Goal: Information Seeking & Learning: Learn about a topic

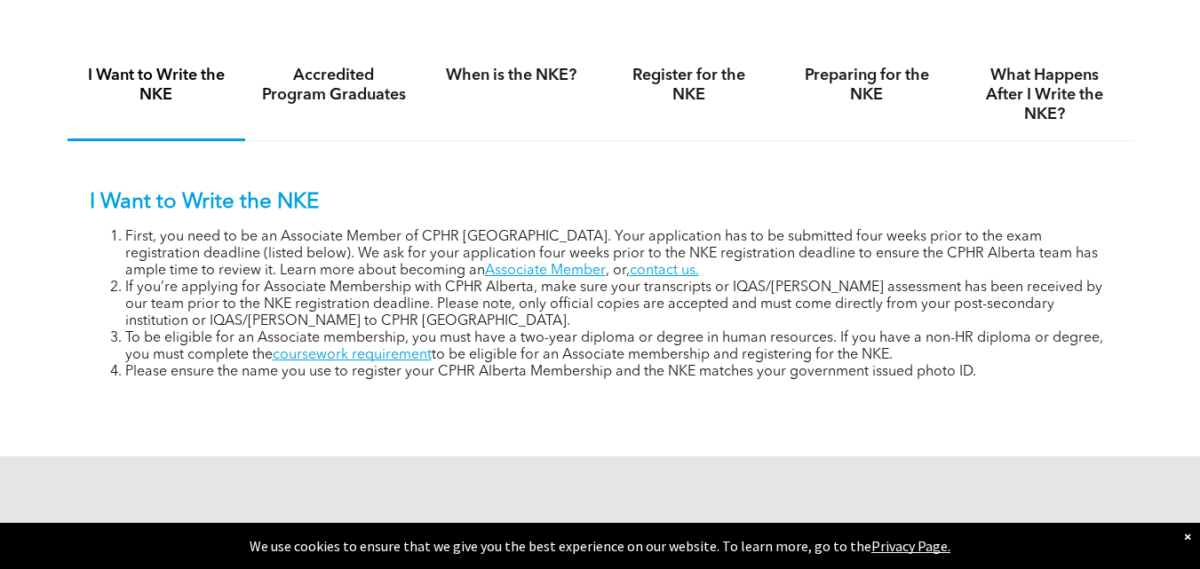
scroll to position [1155, 0]
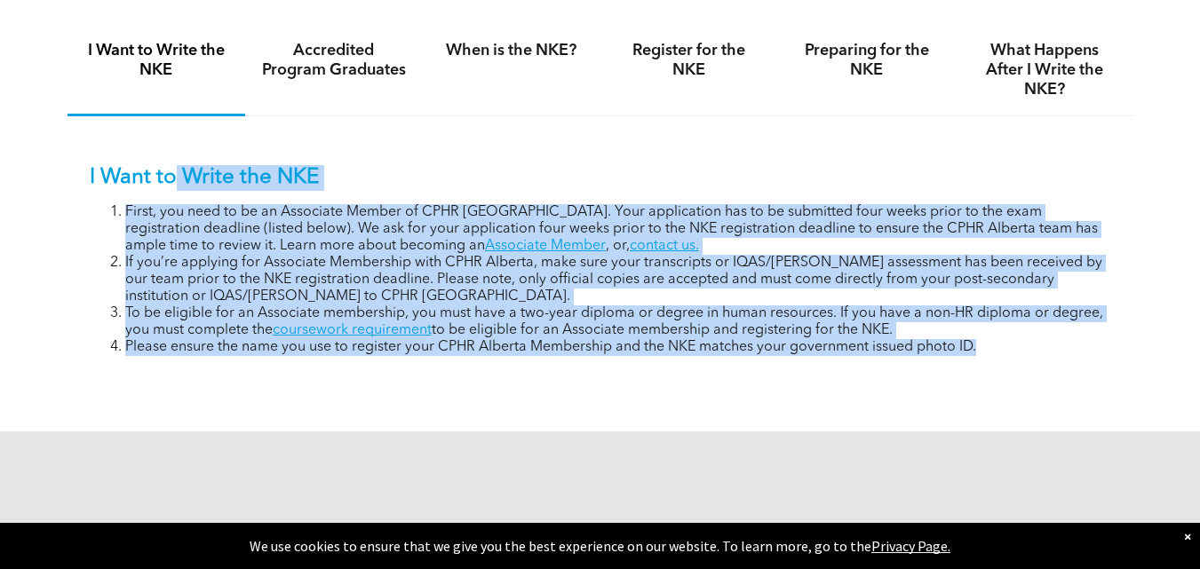
drag, startPoint x: 245, startPoint y: 203, endPoint x: 1017, endPoint y: 360, distance: 787.5
click at [1017, 360] on div "I Want to Write the NKE First, you need to be an Associate Member of CPHR Alber…" at bounding box center [601, 247] width 1066 height 262
click at [362, 362] on div "I Want to Write the NKE First, you need to be an Associate Member of CPHR Alber…" at bounding box center [601, 247] width 1066 height 262
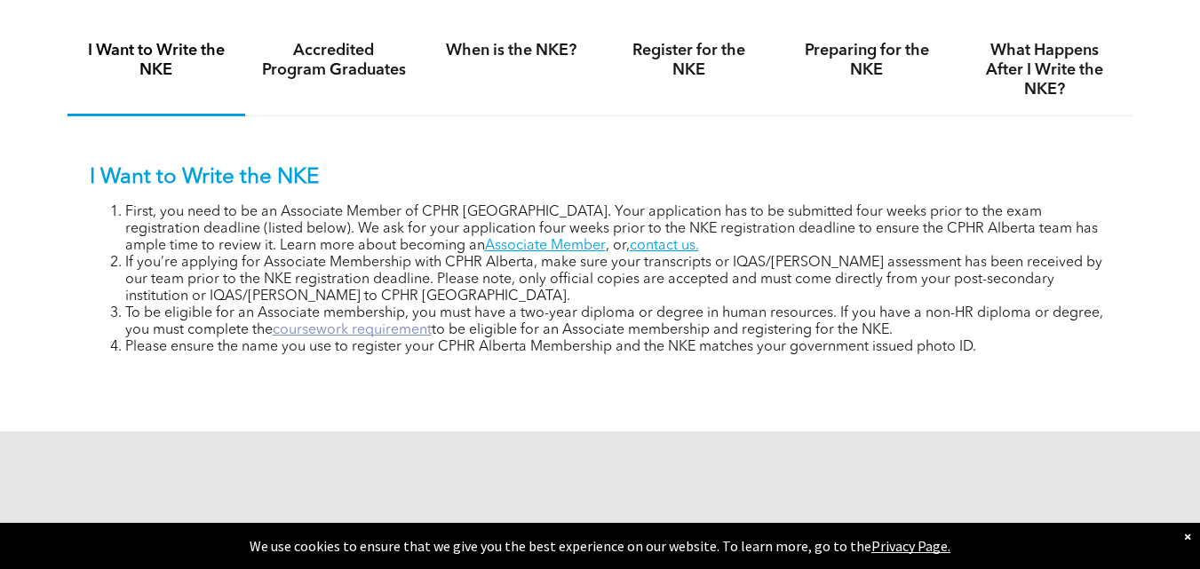
click at [366, 328] on link "coursework requirement" at bounding box center [352, 330] width 159 height 14
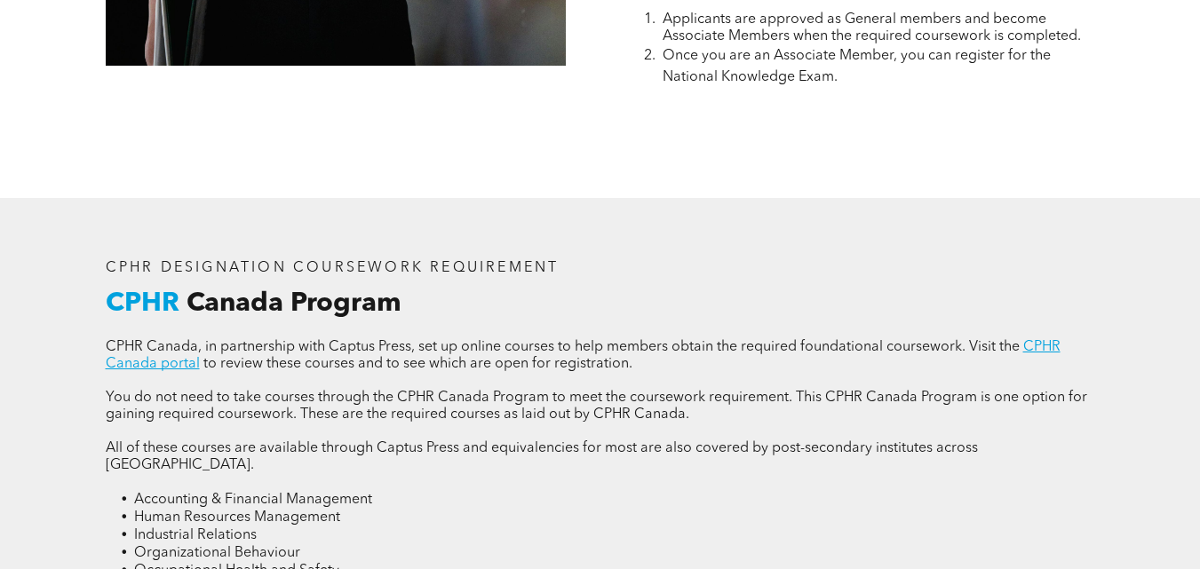
scroll to position [2309, 0]
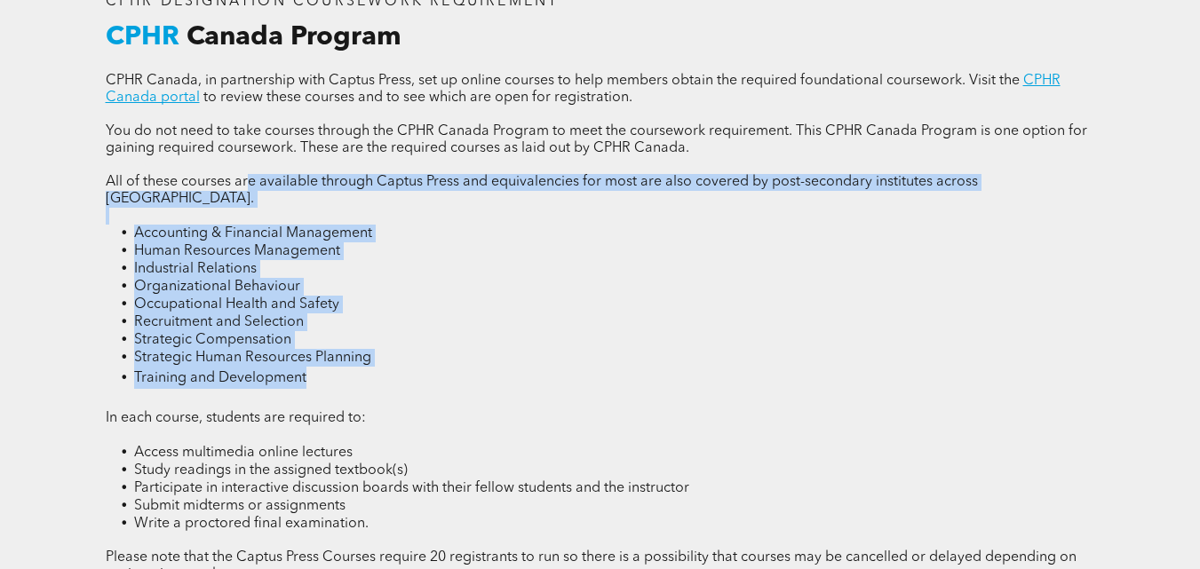
drag, startPoint x: 385, startPoint y: 164, endPoint x: 597, endPoint y: 379, distance: 301.5
click at [597, 379] on div "CPHR Canada, in partnership with Captus Press, set up online courses to help me…" at bounding box center [600, 356] width 989 height 566
click at [495, 278] on li "Organizational Behaviour" at bounding box center [614, 287] width 961 height 18
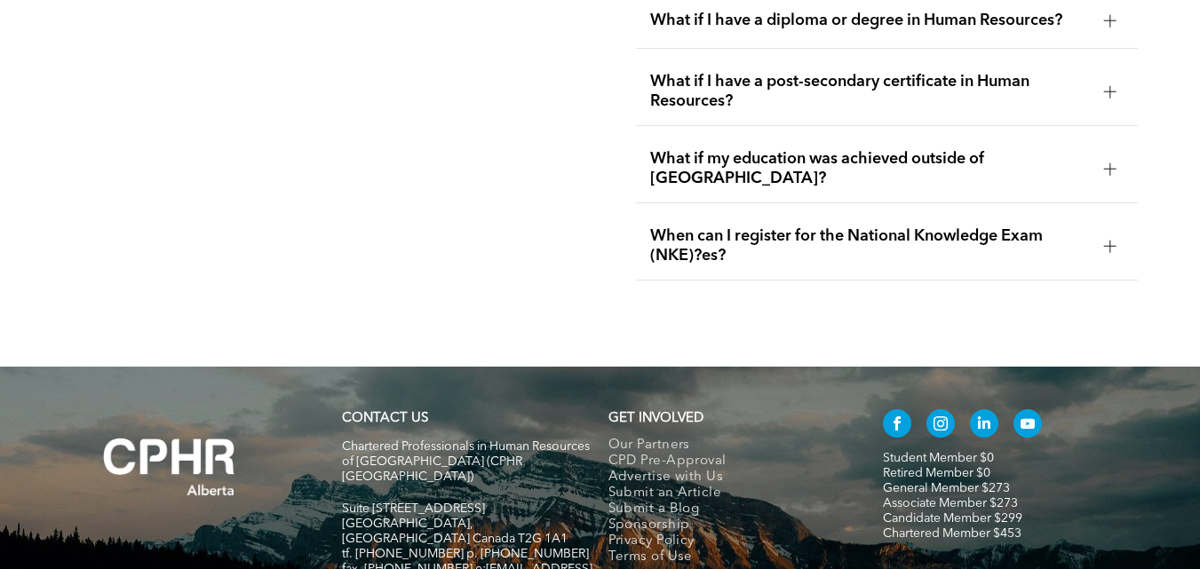
scroll to position [3464, 0]
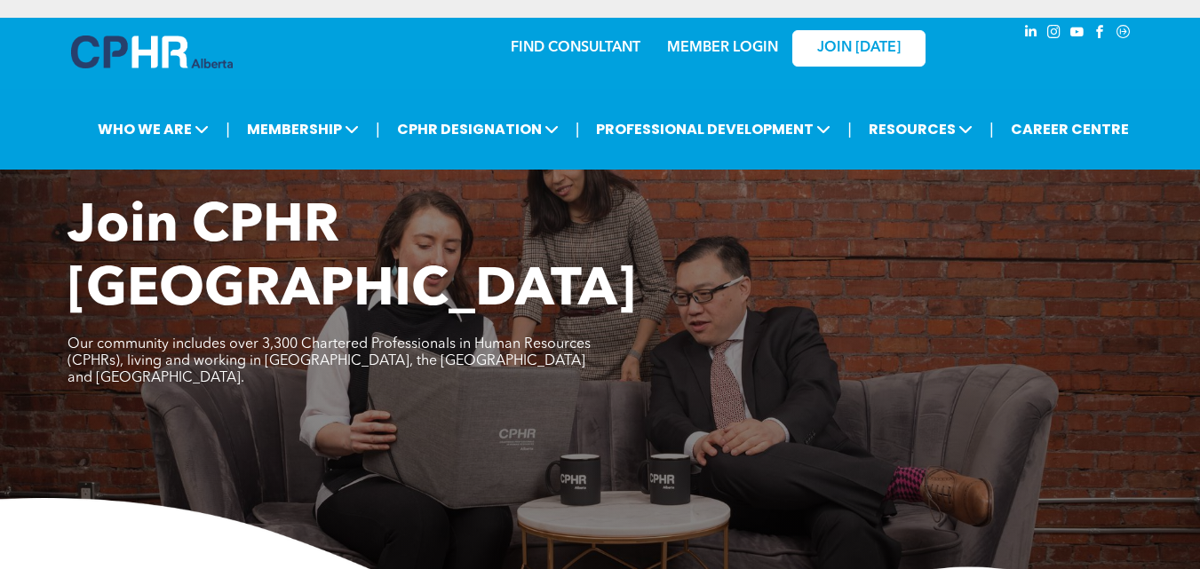
click at [692, 48] on link "MEMBER LOGIN" at bounding box center [722, 48] width 111 height 14
